Goal: Task Accomplishment & Management: Manage account settings

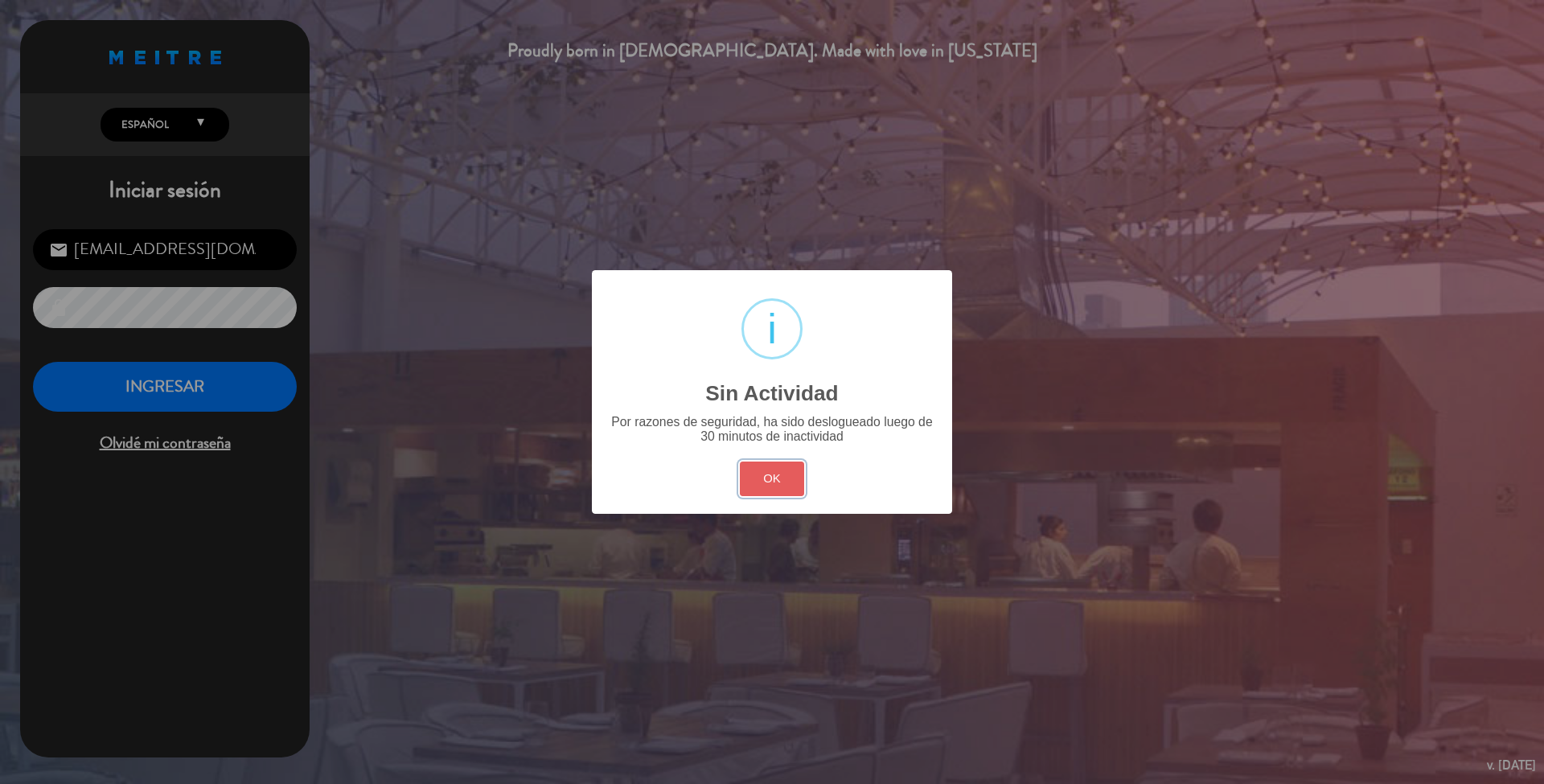
click at [786, 488] on button "OK" at bounding box center [772, 479] width 65 height 35
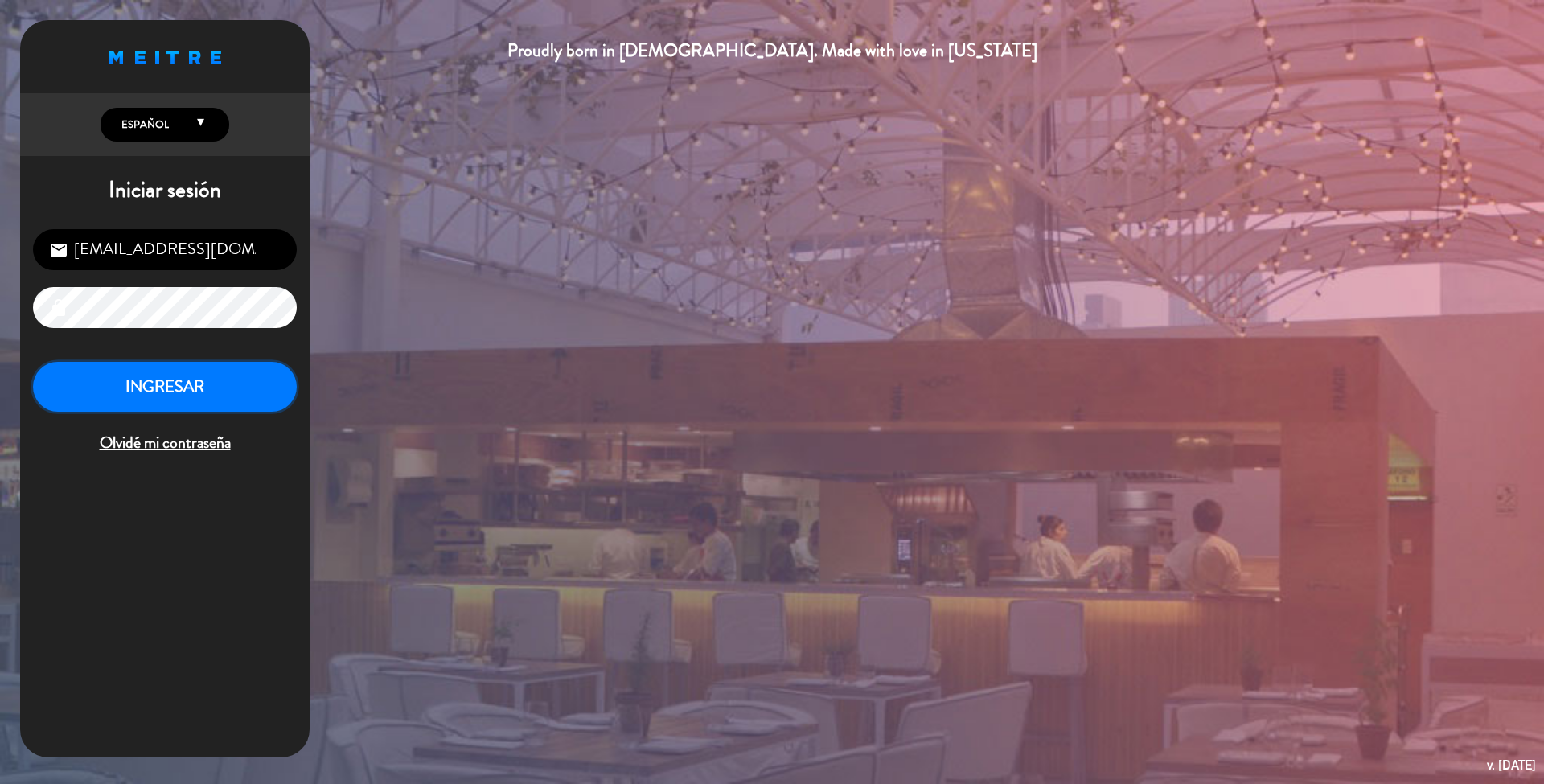
click at [218, 385] on button "INGRESAR" at bounding box center [165, 387] width 264 height 51
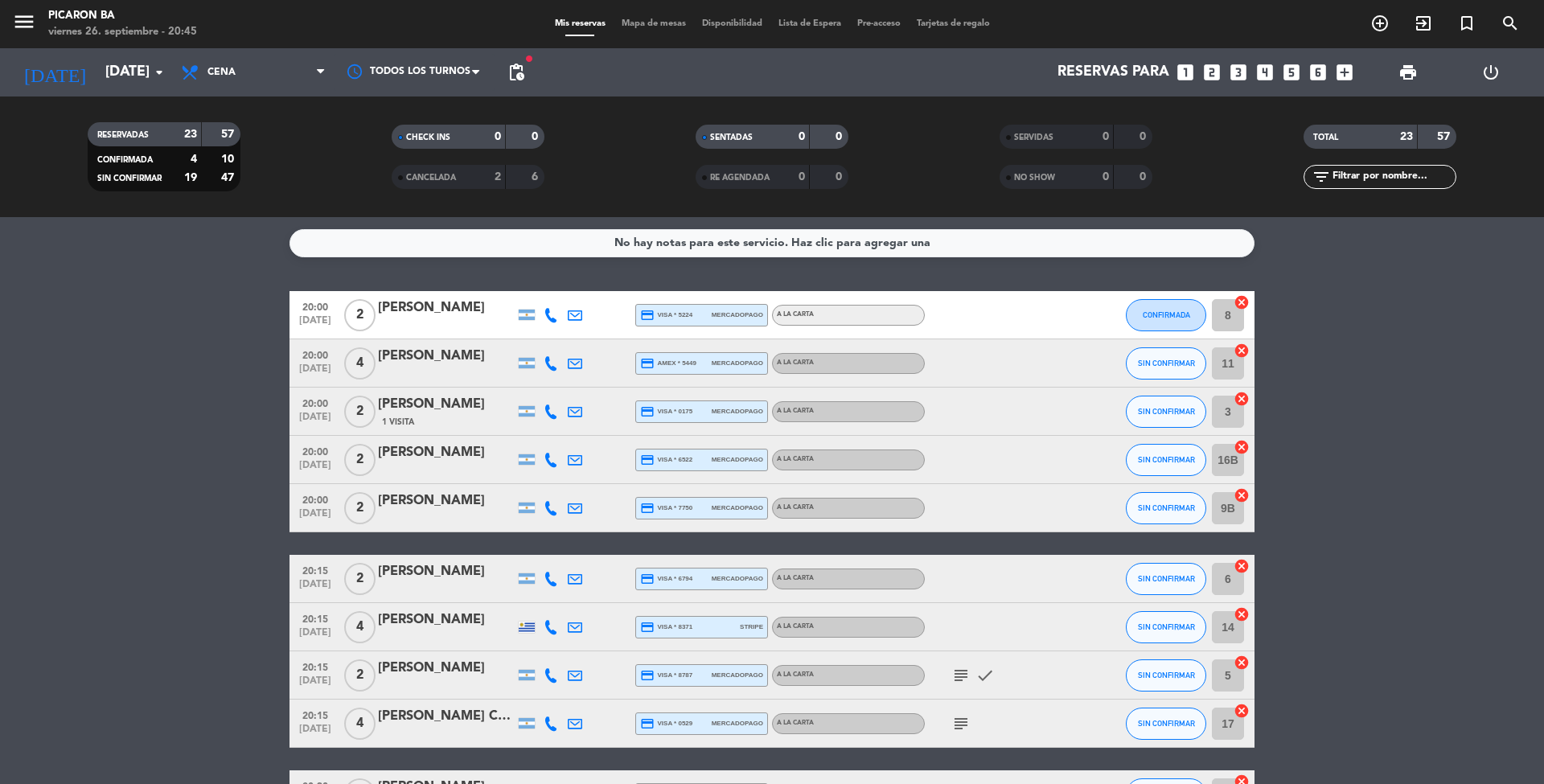
click at [107, 76] on input "[DATE]" at bounding box center [191, 72] width 186 height 32
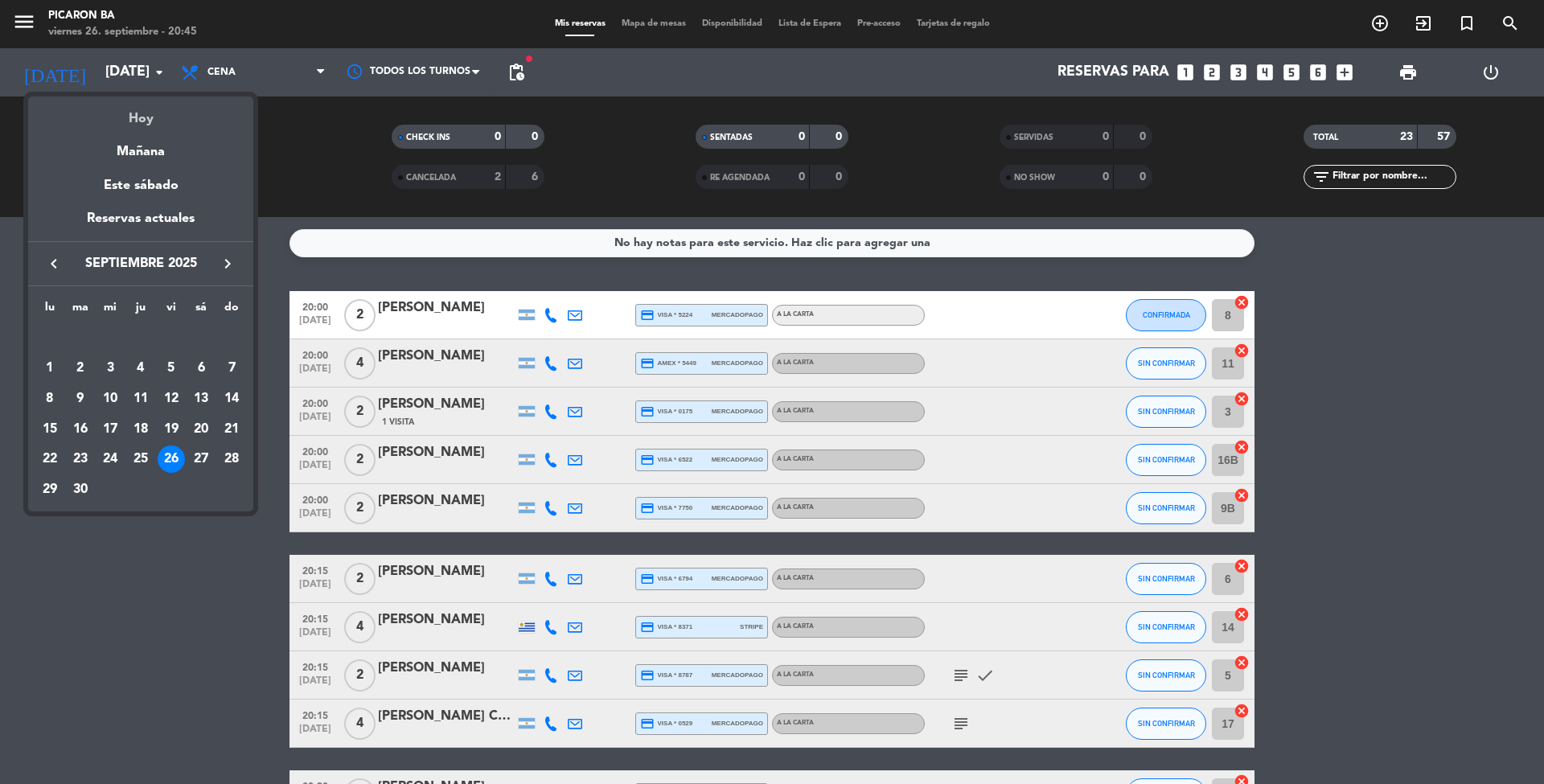
click at [142, 124] on div "Hoy" at bounding box center [141, 113] width 225 height 33
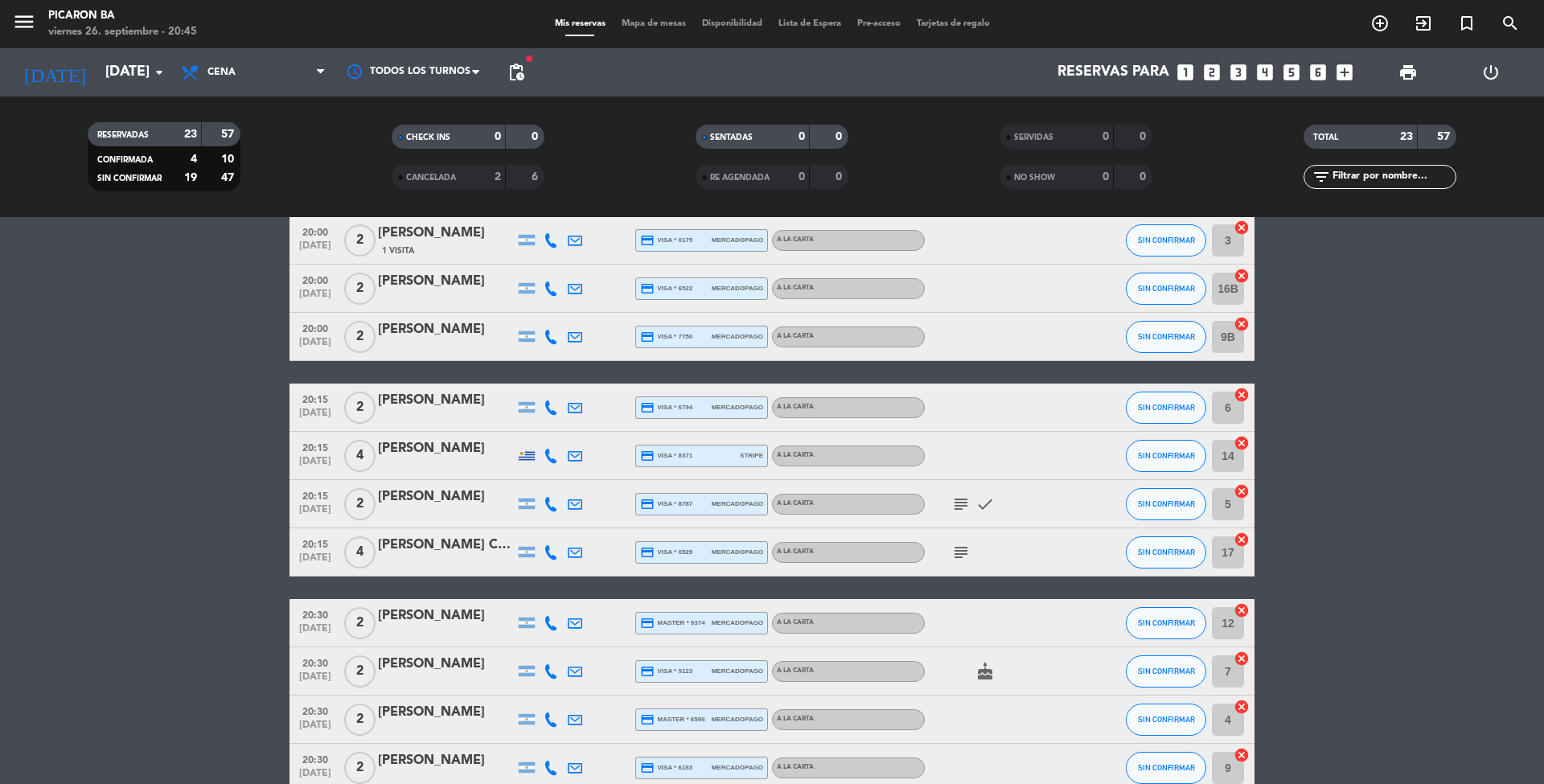
scroll to position [299, 0]
